Goal: Task Accomplishment & Management: Manage account settings

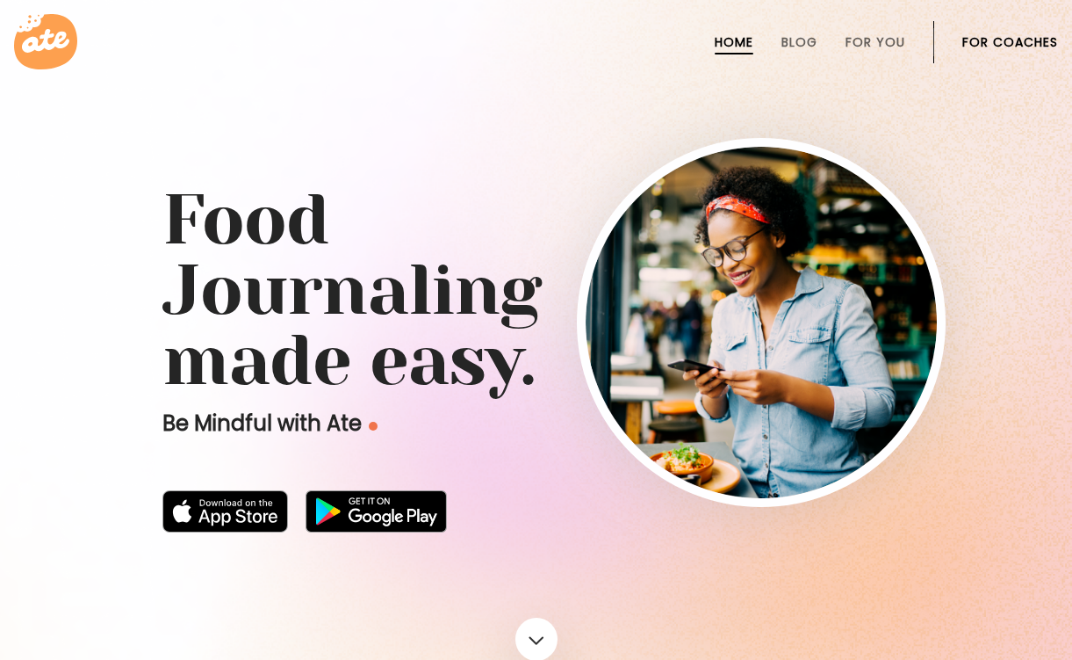
click at [999, 41] on link "For Coaches" at bounding box center [1011, 42] width 96 height 14
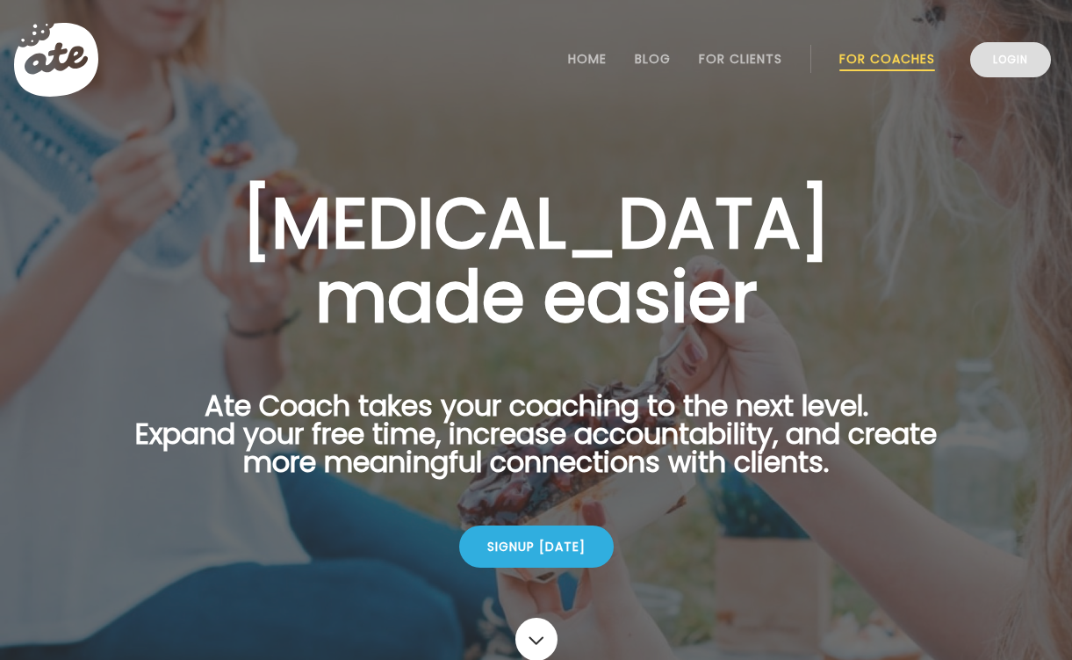
click at [1023, 61] on link "Login" at bounding box center [1010, 59] width 81 height 35
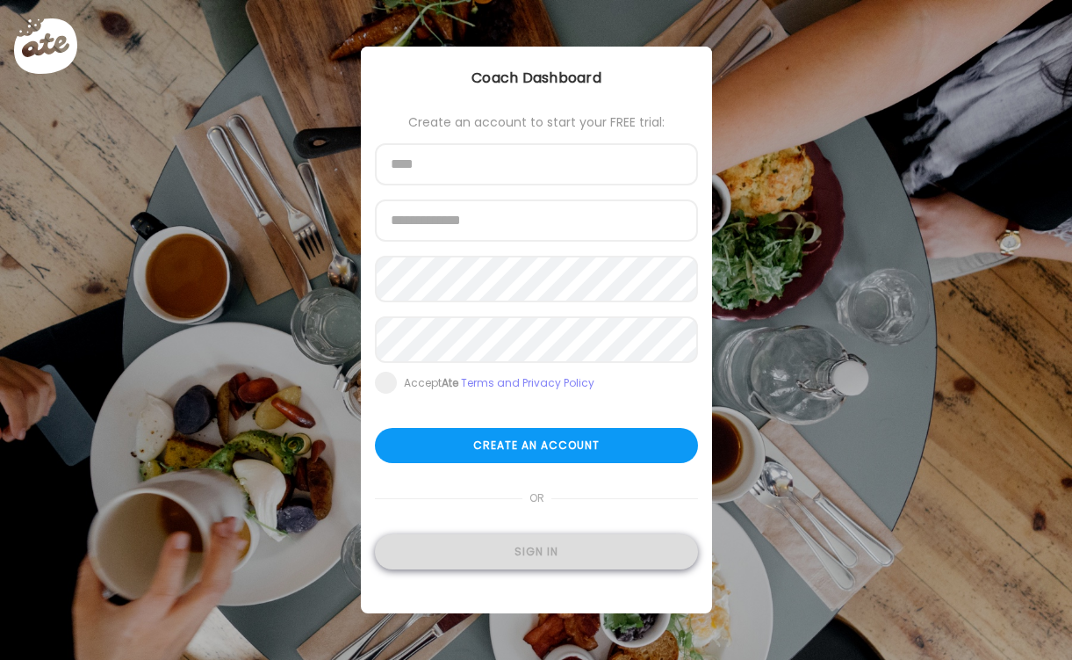
click at [512, 567] on div "Sign in" at bounding box center [536, 551] width 323 height 35
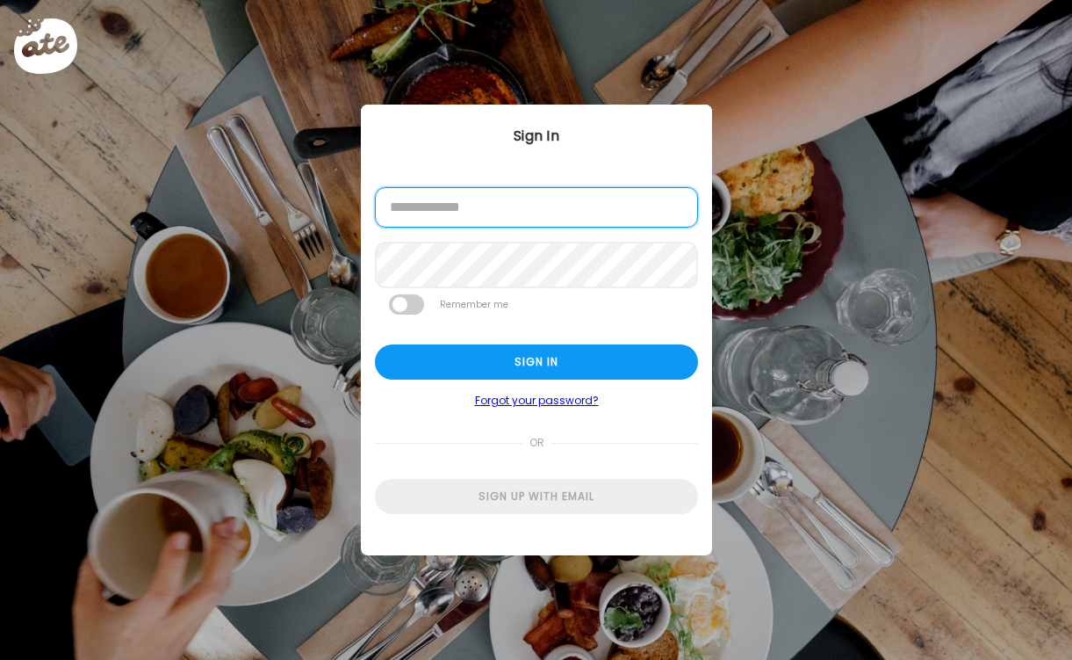
type input "**********"
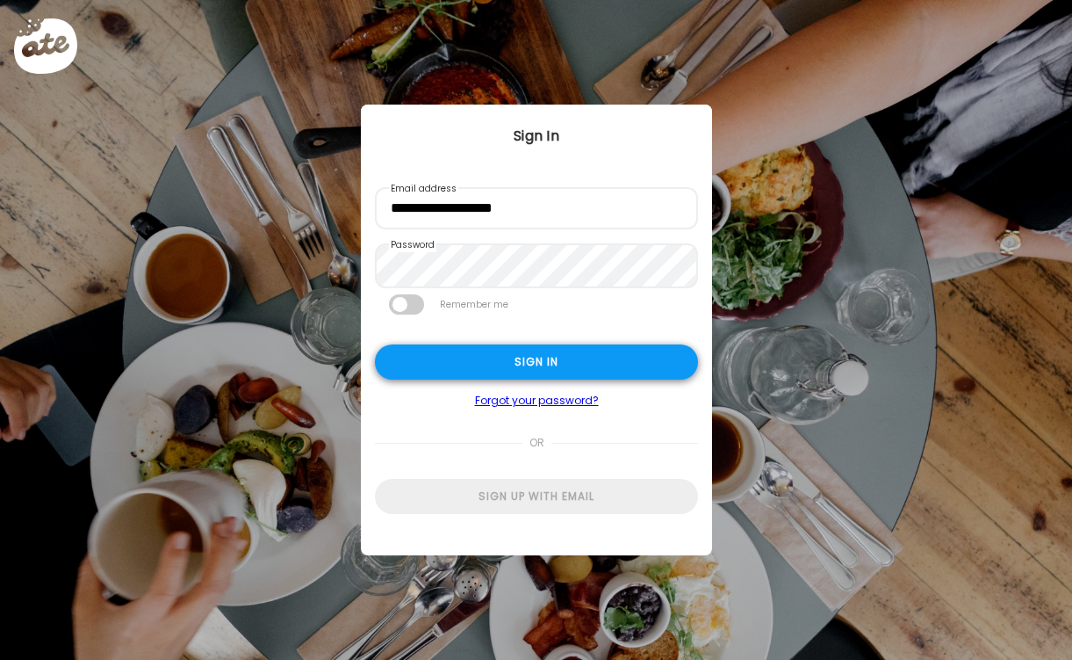
click at [528, 366] on div "Sign in" at bounding box center [536, 361] width 323 height 35
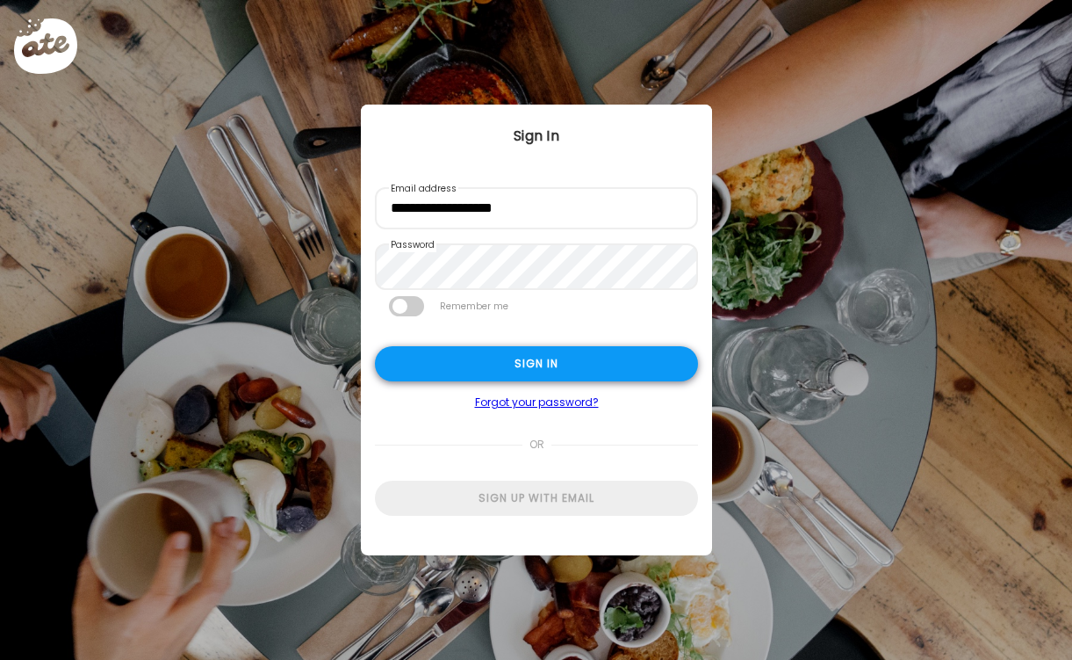
type textarea "**********"
type input "*********"
type input "**********"
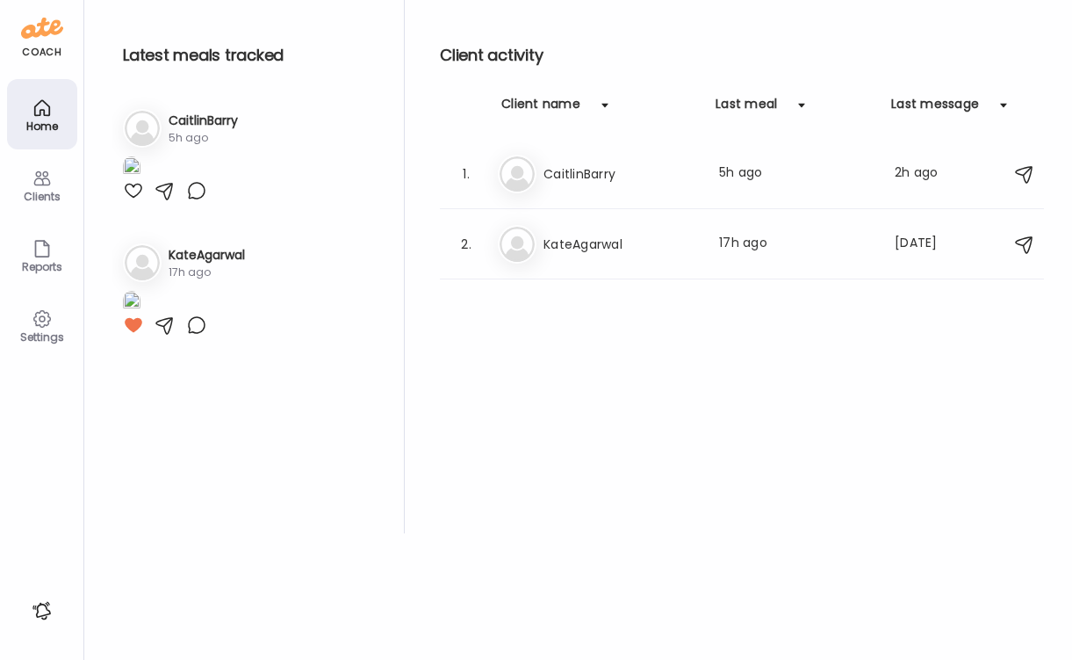
click at [130, 201] on div at bounding box center [133, 190] width 21 height 21
click at [42, 181] on icon at bounding box center [41, 178] width 17 height 15
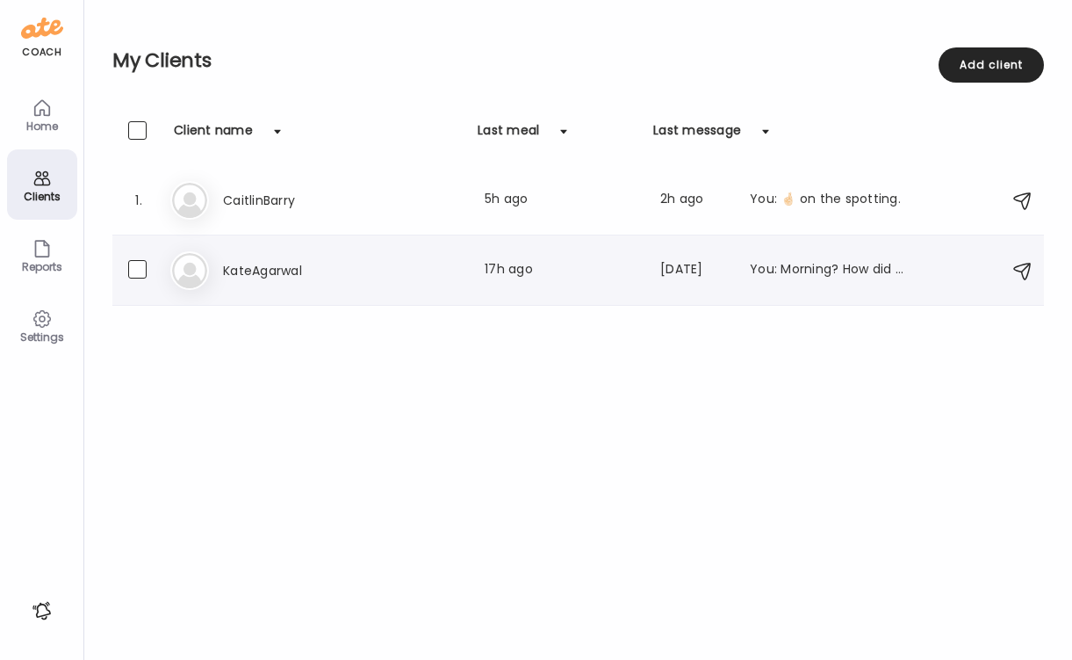
click at [256, 271] on h3 "KateAgarwal" at bounding box center [300, 270] width 155 height 21
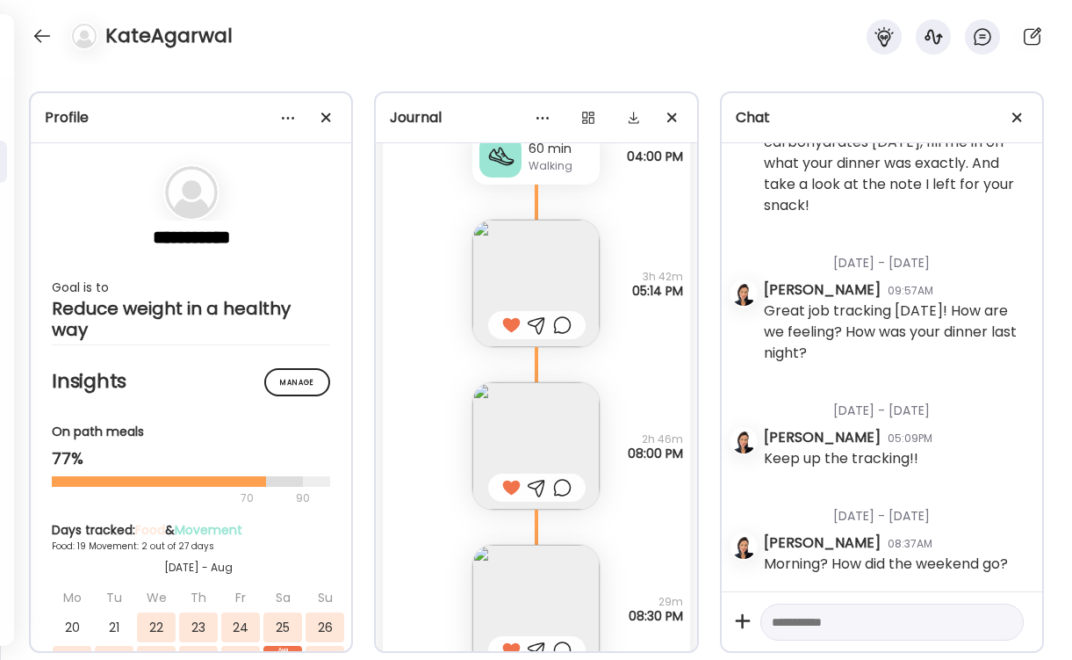
scroll to position [20900, 0]
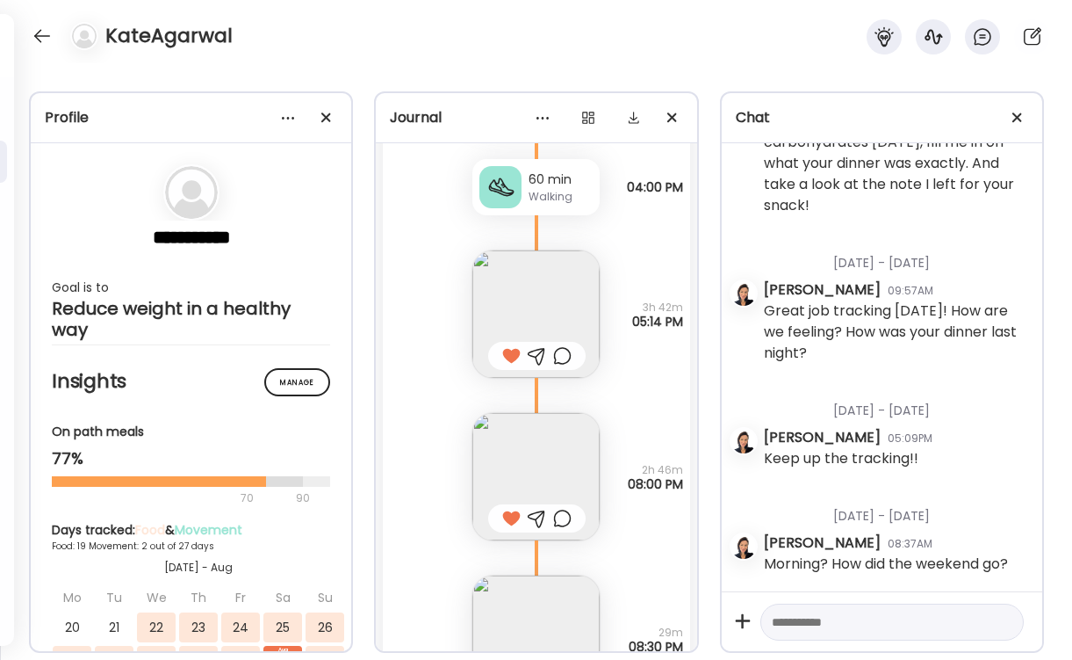
click at [543, 443] on img at bounding box center [535, 476] width 127 height 127
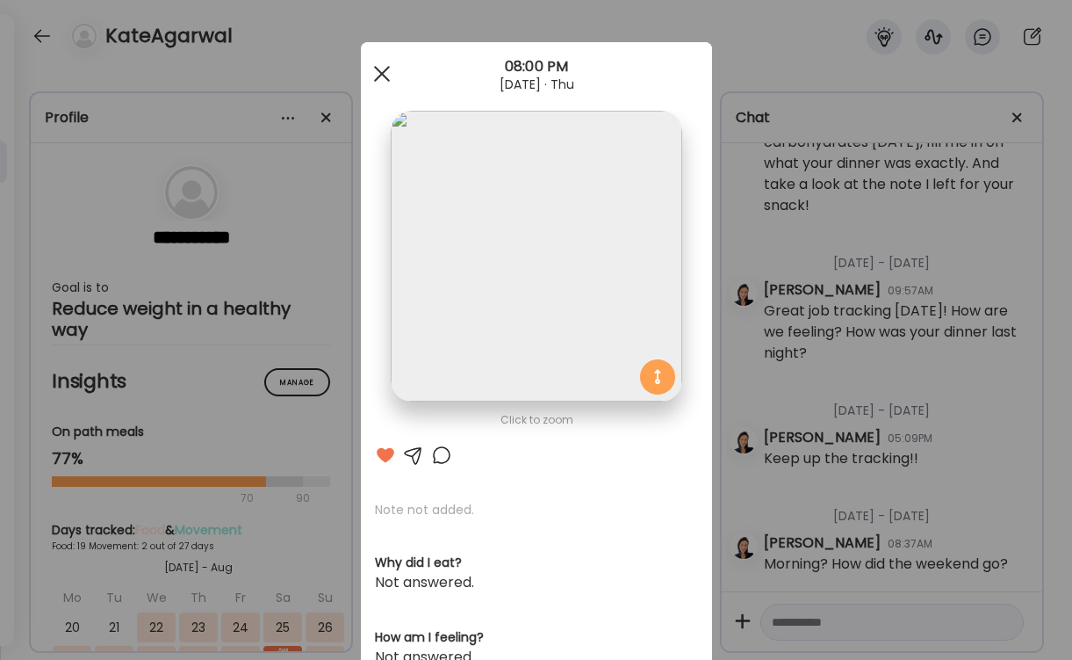
click at [379, 69] on div at bounding box center [381, 73] width 35 height 35
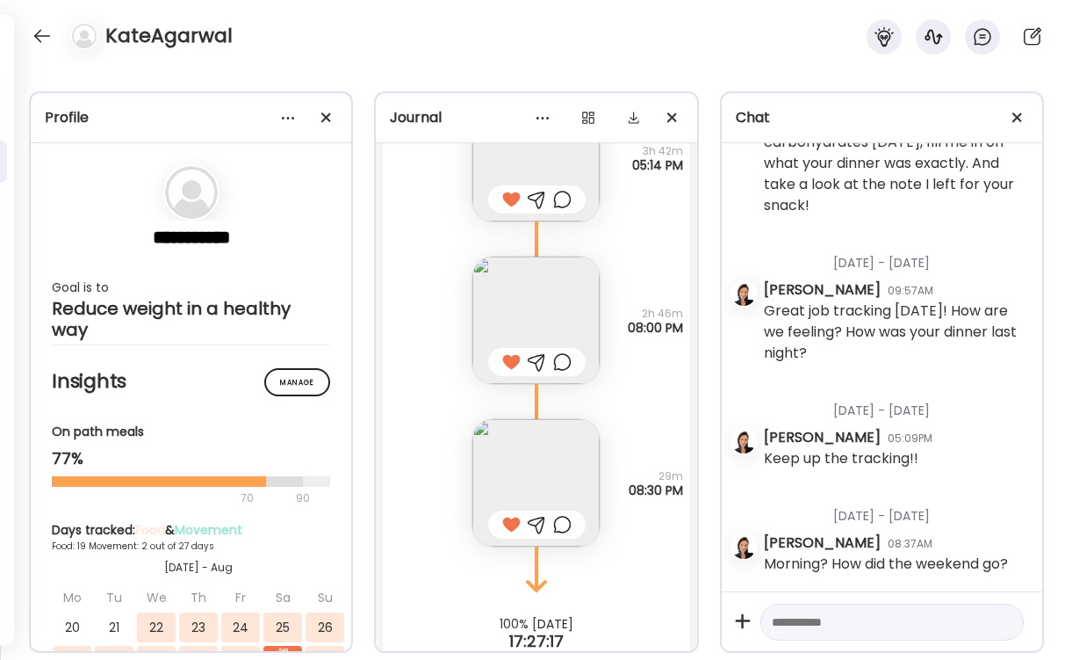
scroll to position [21064, 0]
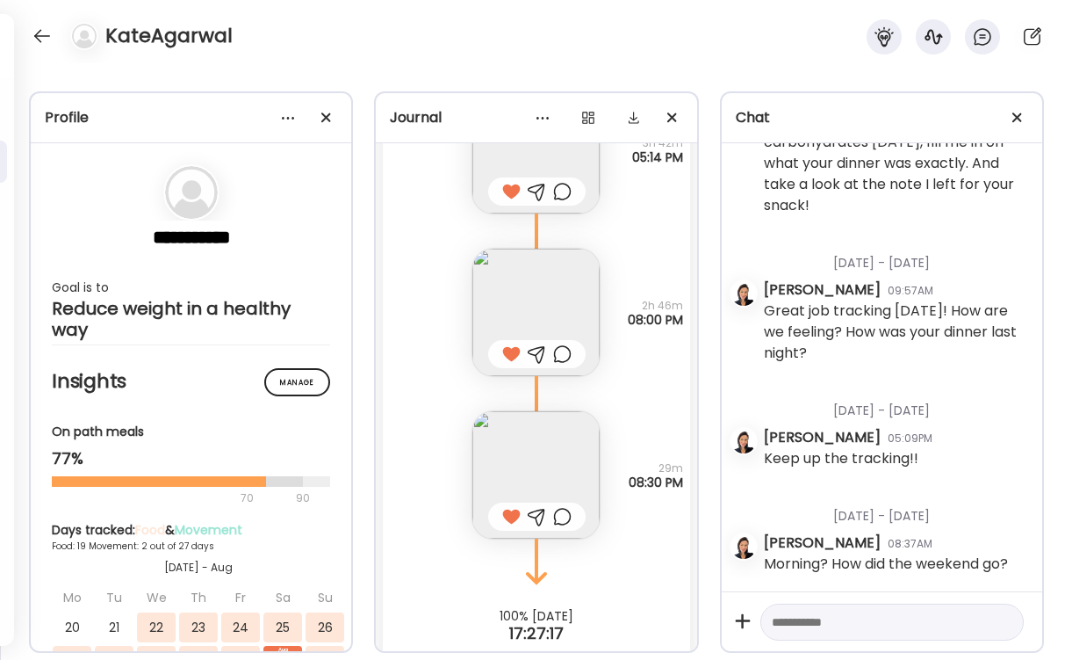
click at [520, 453] on img at bounding box center [535, 474] width 127 height 127
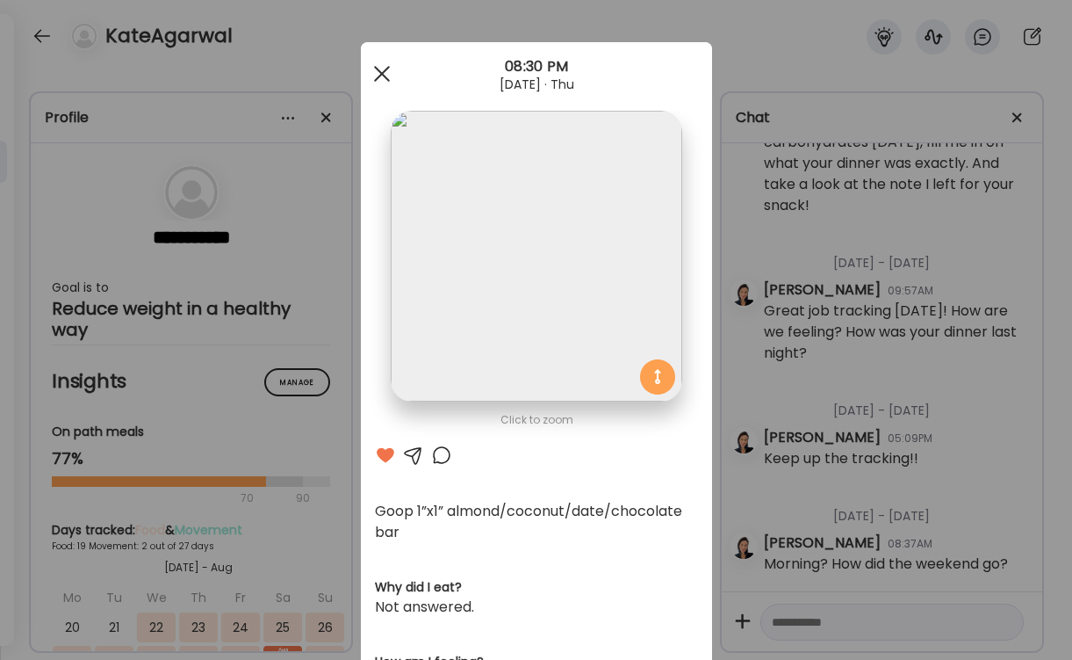
click at [373, 70] on div at bounding box center [381, 73] width 35 height 35
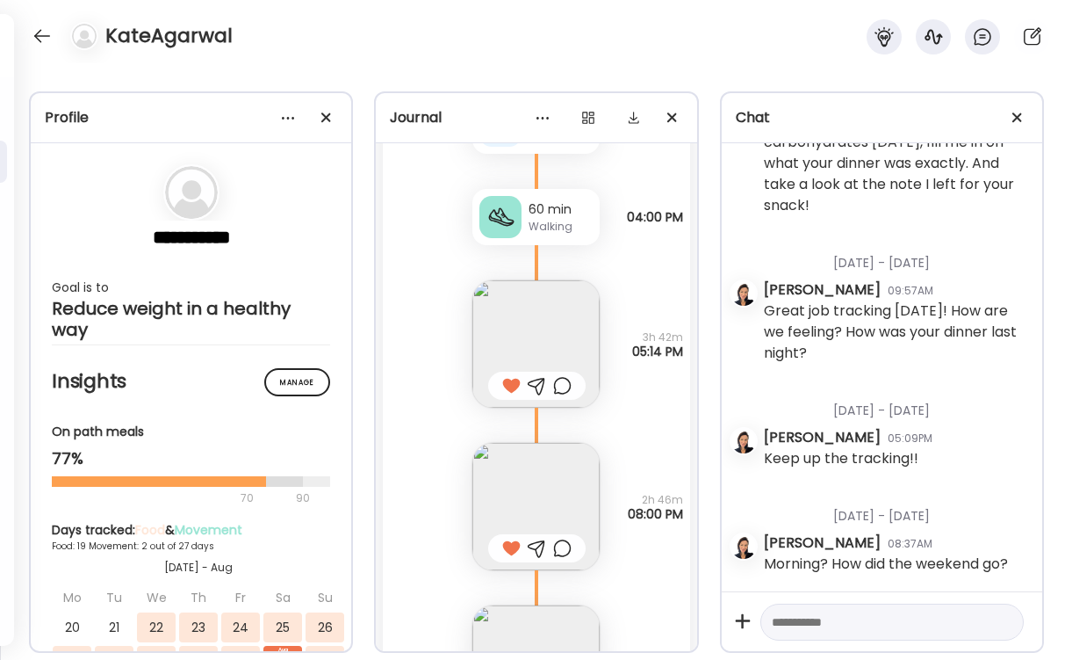
scroll to position [20991, 0]
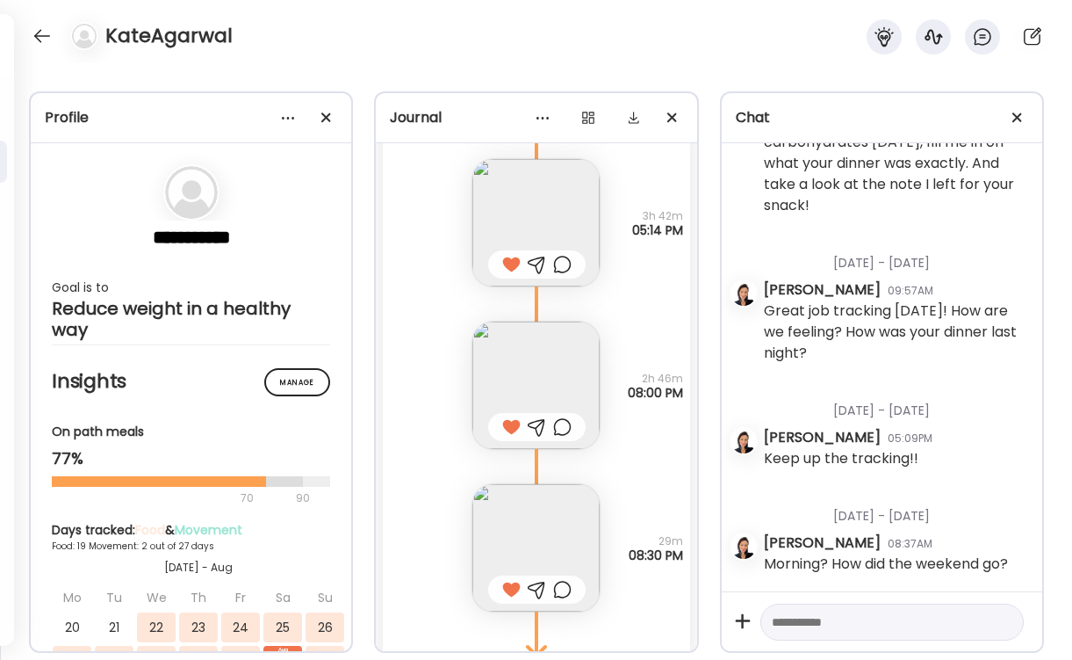
click at [537, 360] on img at bounding box center [535, 384] width 127 height 127
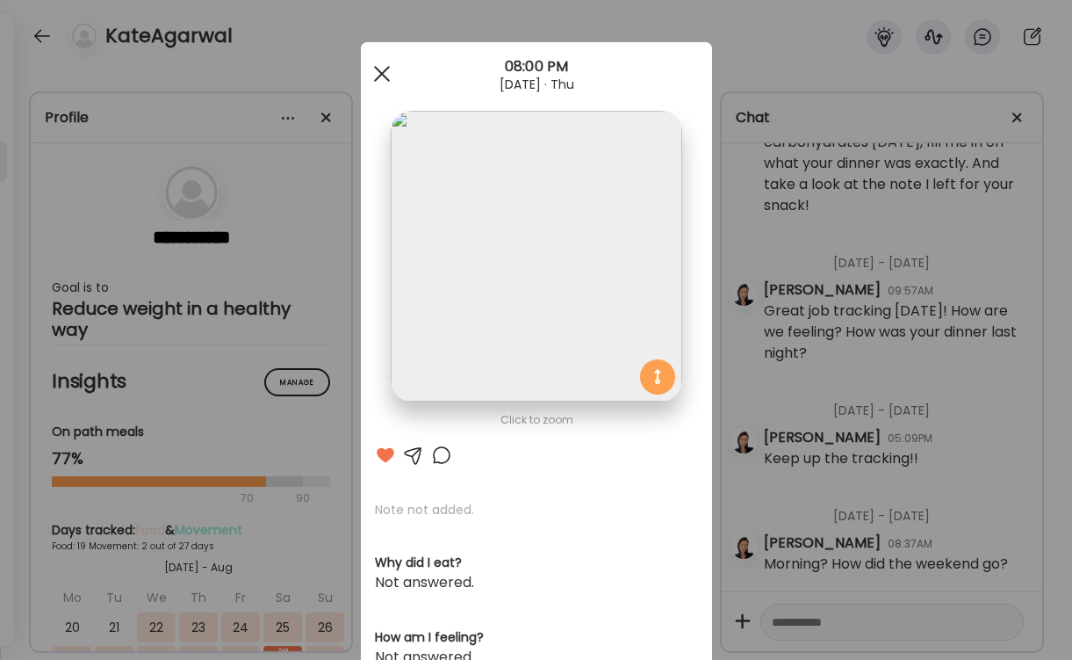
click at [377, 75] on div at bounding box center [381, 73] width 35 height 35
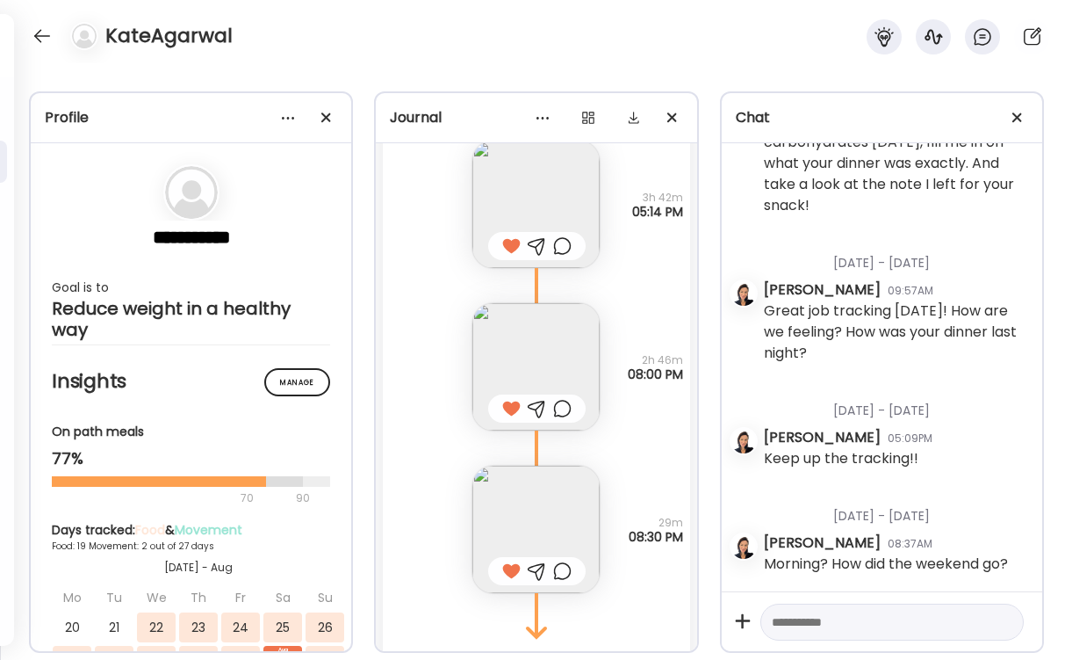
scroll to position [20833, 0]
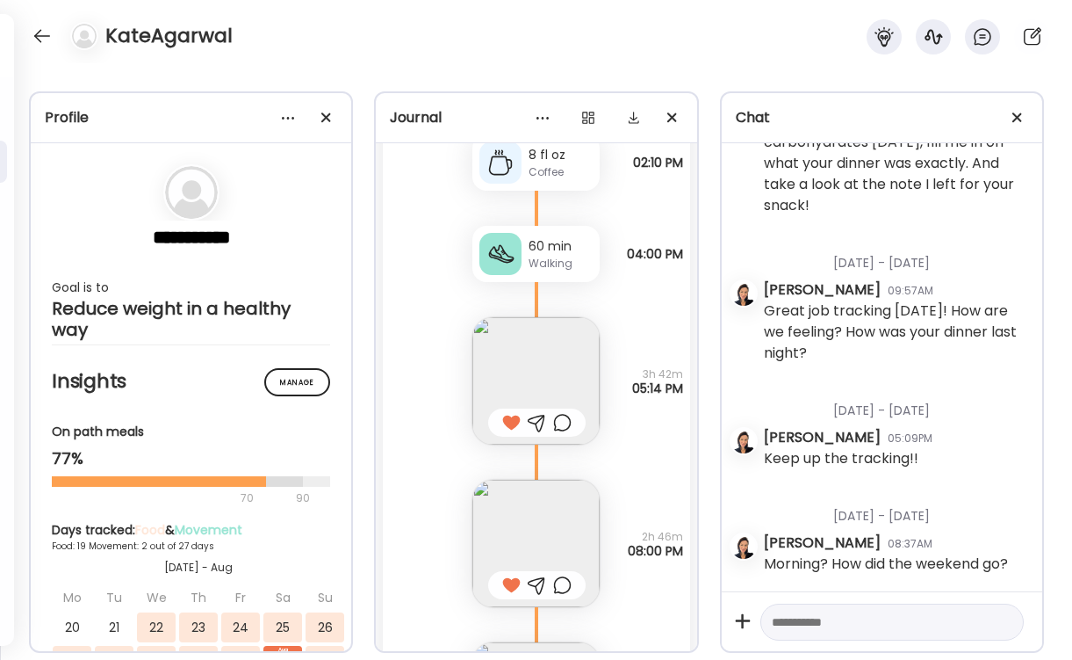
click at [566, 345] on img at bounding box center [535, 380] width 127 height 127
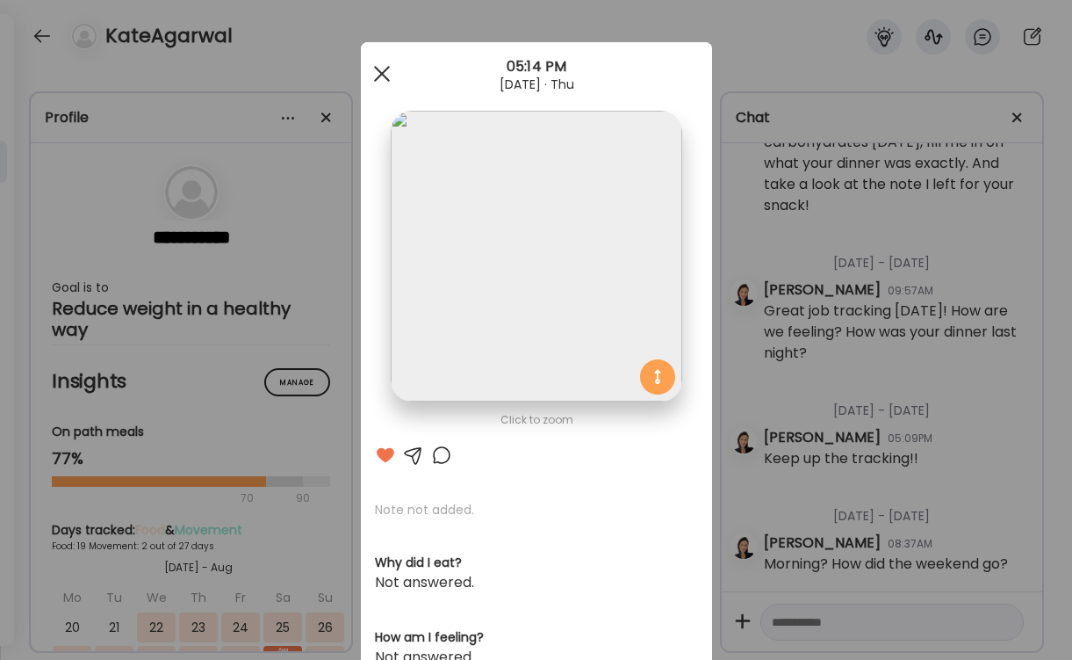
click at [386, 79] on div at bounding box center [381, 73] width 35 height 35
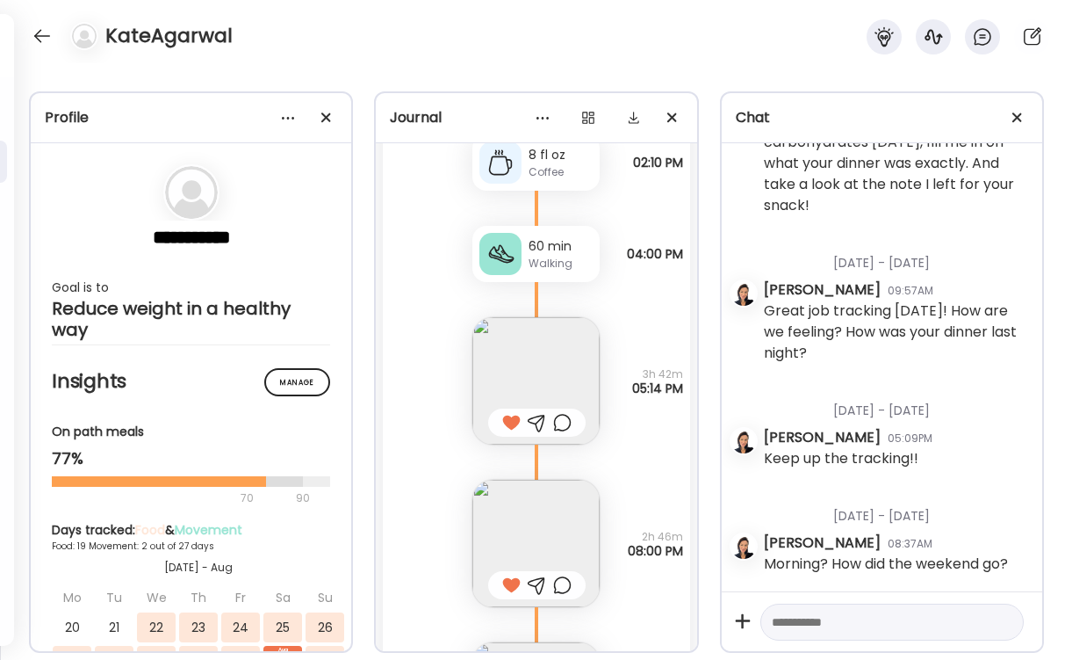
scroll to position [20913, 0]
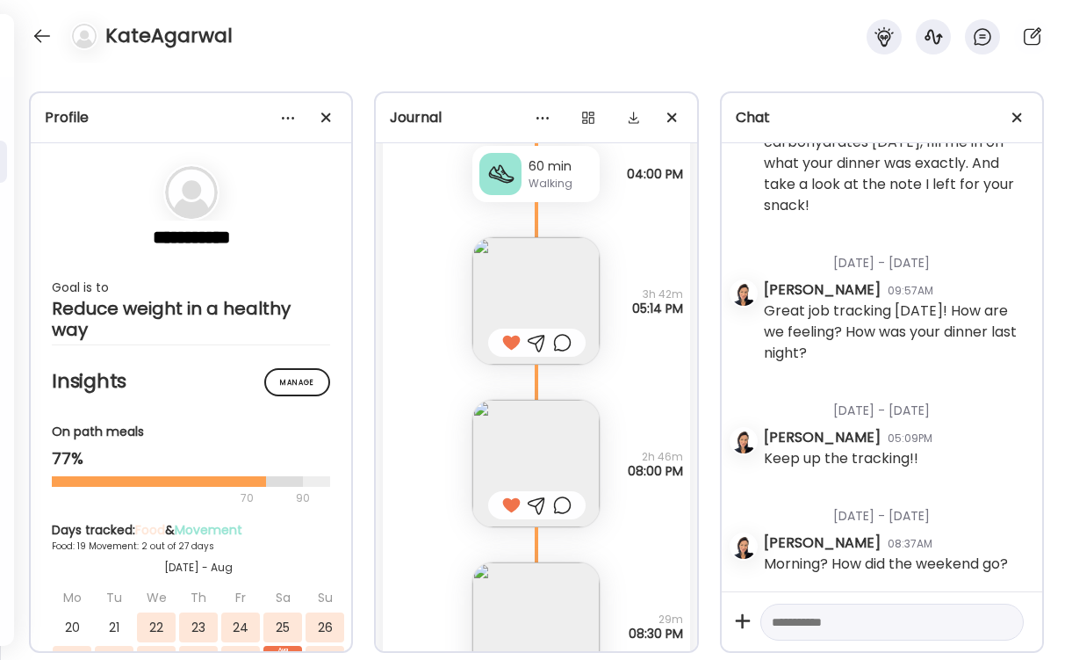
click at [532, 442] on img at bounding box center [535, 463] width 127 height 127
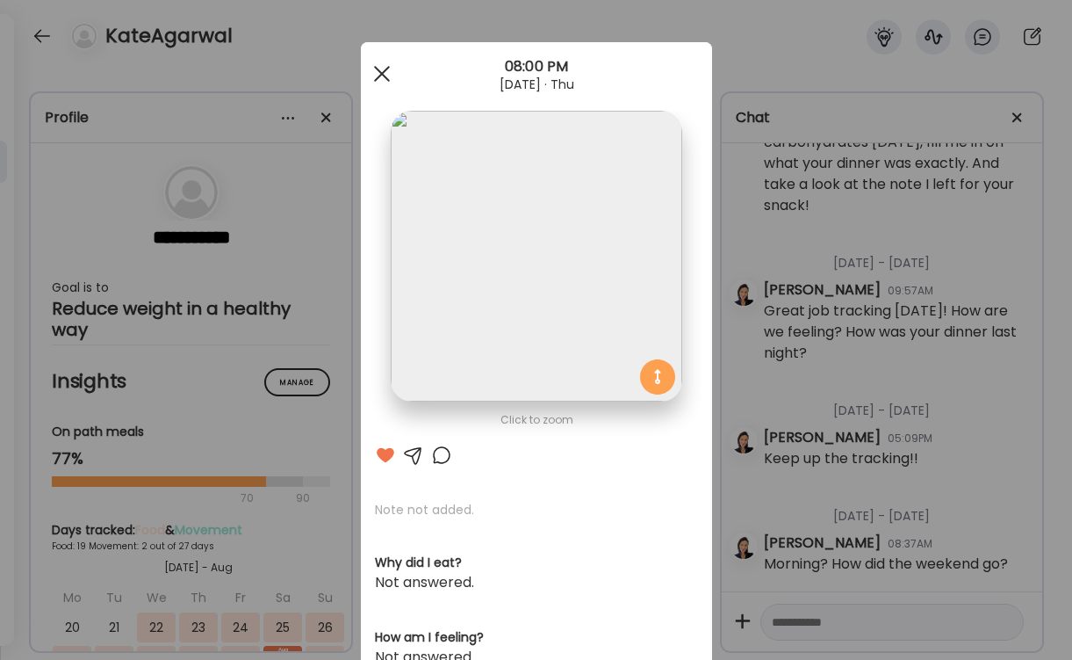
click at [377, 74] on div at bounding box center [381, 73] width 35 height 35
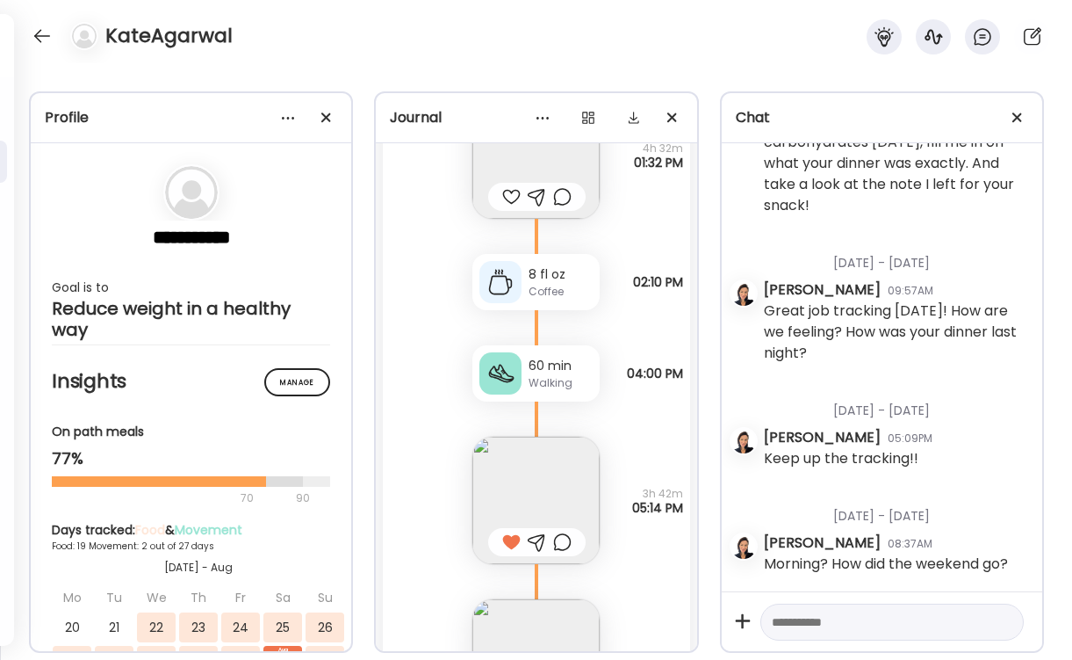
scroll to position [20619, 0]
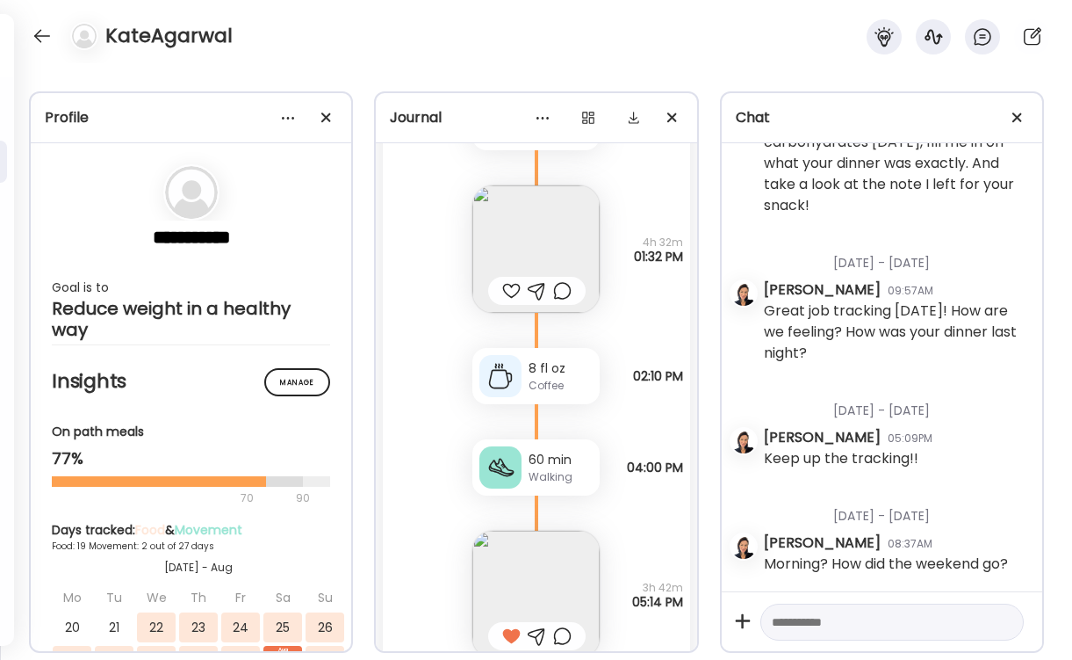
click at [513, 213] on img at bounding box center [535, 248] width 127 height 127
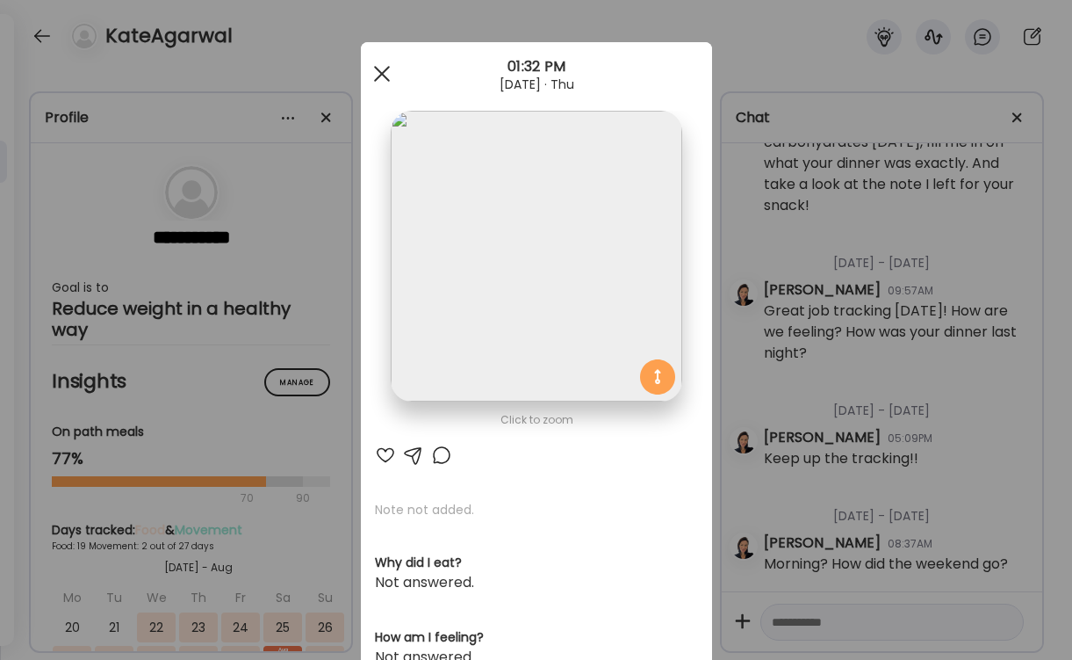
click at [380, 72] on span at bounding box center [381, 74] width 16 height 16
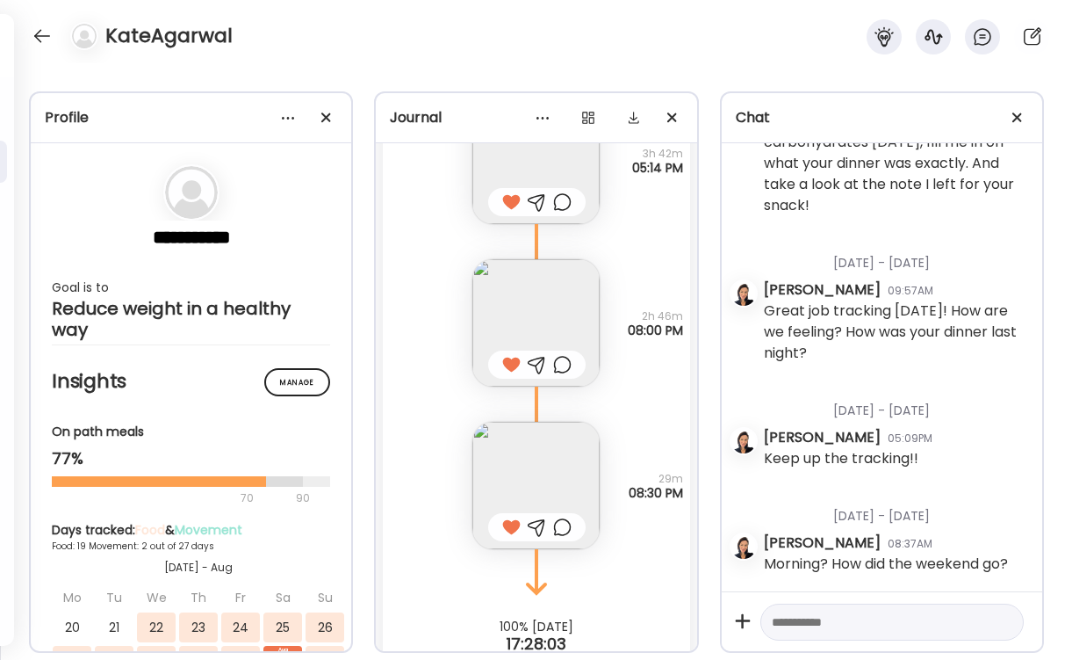
scroll to position [21048, 0]
click at [544, 480] on img at bounding box center [535, 490] width 127 height 127
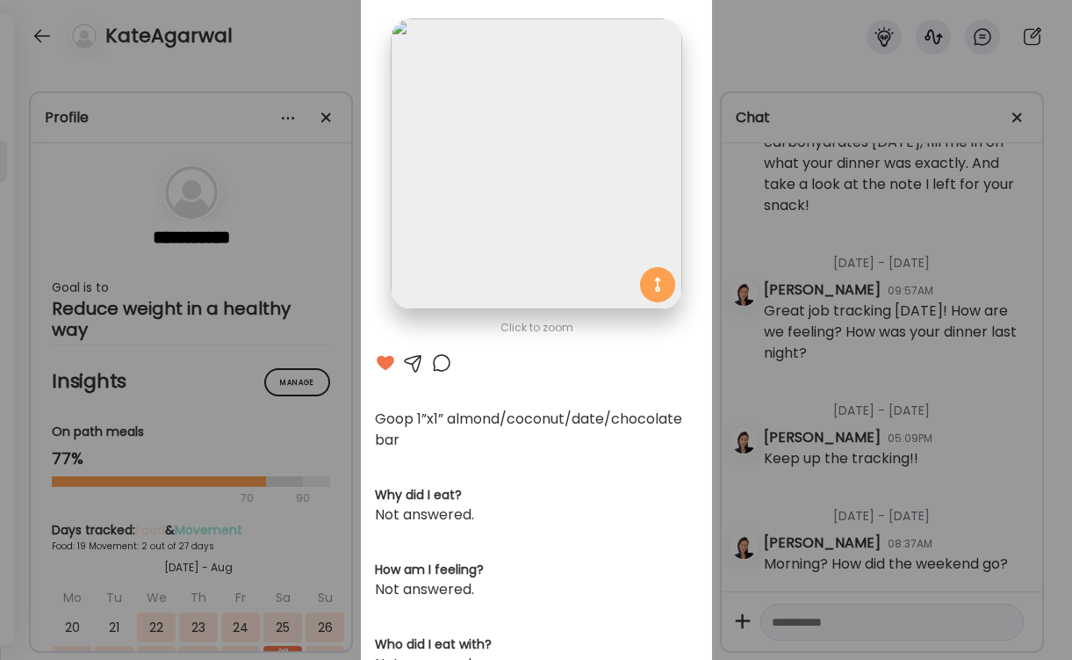
scroll to position [0, 0]
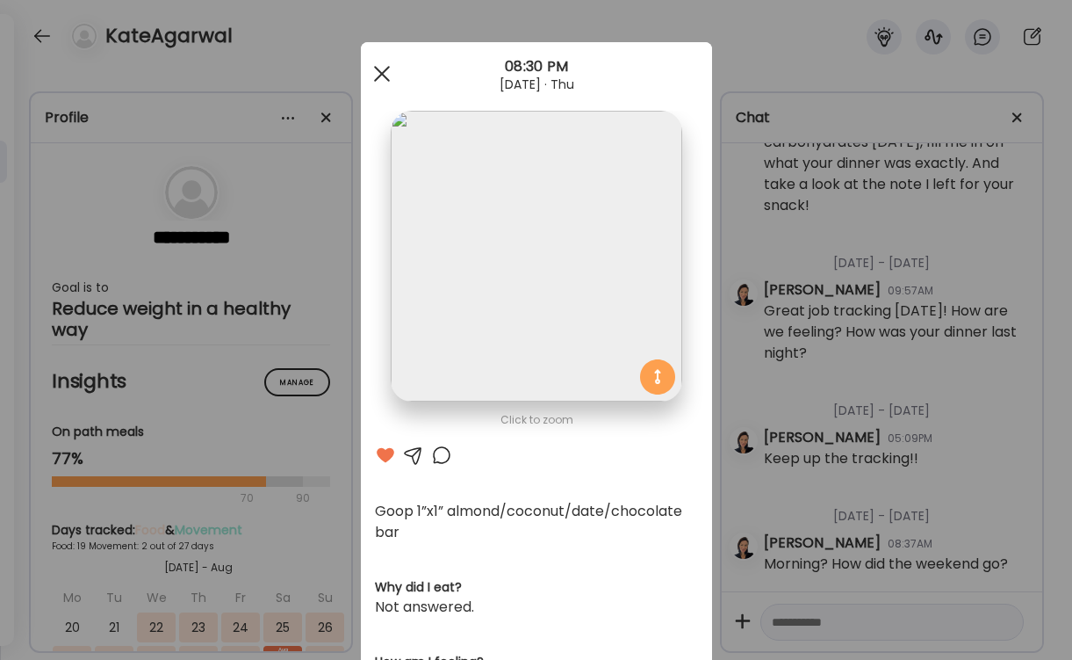
click at [378, 72] on div at bounding box center [381, 73] width 35 height 35
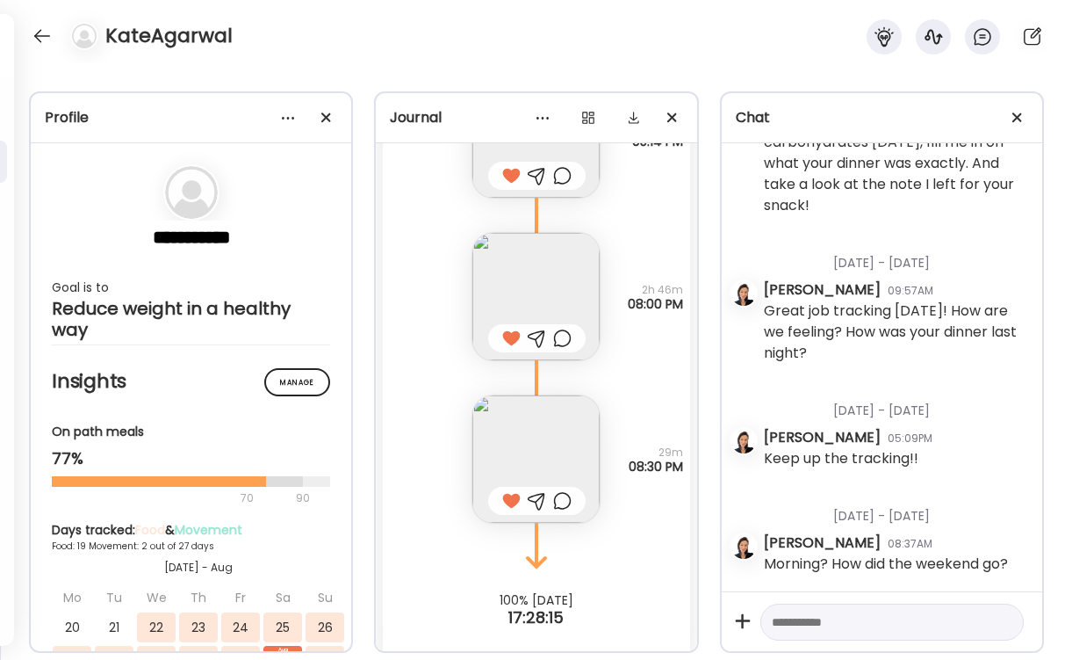
scroll to position [21078, 0]
